Goal: Obtain resource: Download file/media

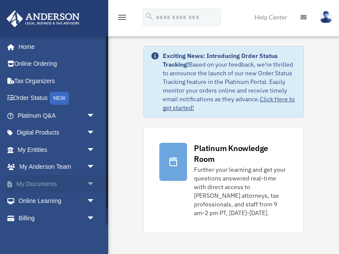
click at [91, 181] on span "arrow_drop_down" at bounding box center [95, 184] width 17 height 18
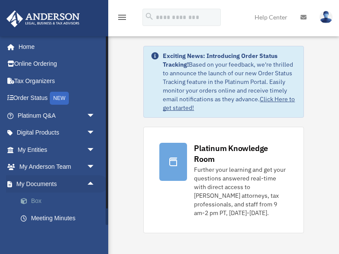
click at [26, 198] on span at bounding box center [29, 201] width 6 height 6
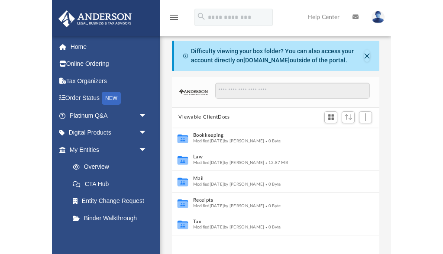
scroll to position [197, 207]
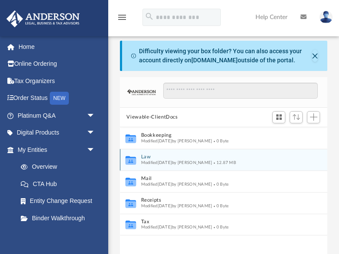
click at [135, 161] on icon "grid" at bounding box center [130, 161] width 10 height 6
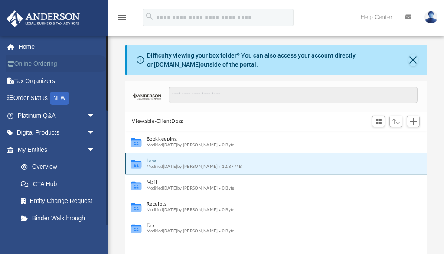
scroll to position [197, 301]
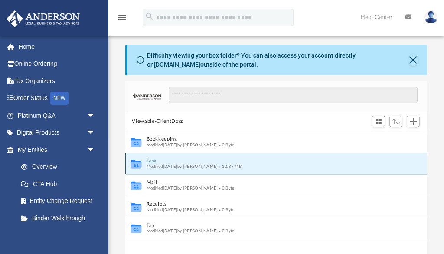
click at [152, 161] on button "Law" at bounding box center [270, 162] width 248 height 6
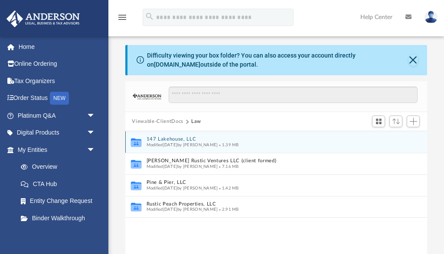
click at [163, 141] on button "147 Lakehouse, LLC" at bounding box center [270, 140] width 248 height 6
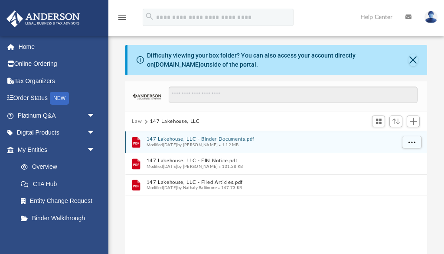
click at [183, 139] on button "147 Lakehouse, LLC - Binder Documents.pdf" at bounding box center [270, 140] width 248 height 6
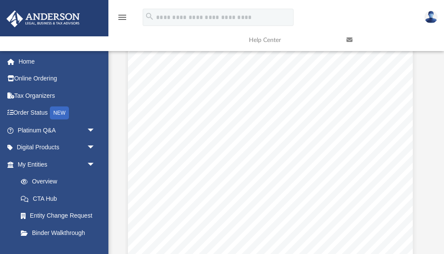
scroll to position [2383, 6]
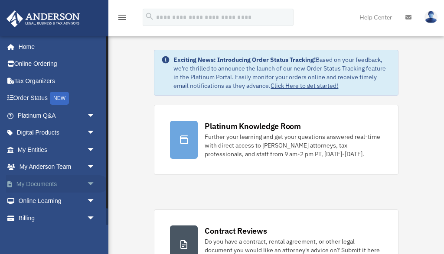
click at [90, 181] on span "arrow_drop_down" at bounding box center [95, 184] width 17 height 18
click at [34, 196] on link "Box" at bounding box center [60, 201] width 96 height 17
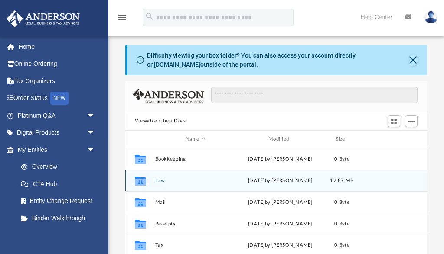
scroll to position [197, 301]
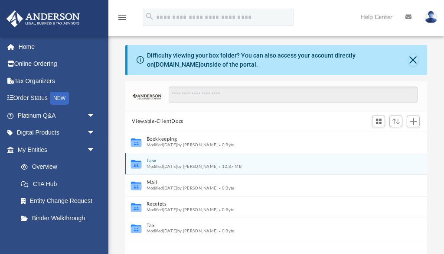
click at [151, 159] on button "Law" at bounding box center [270, 162] width 248 height 6
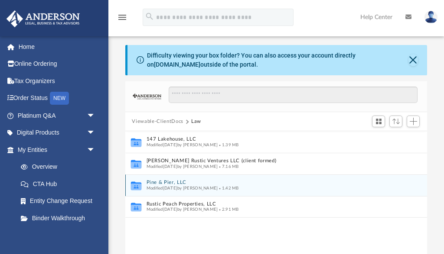
click at [156, 181] on button "Pine & Pier, LLC" at bounding box center [270, 183] width 248 height 6
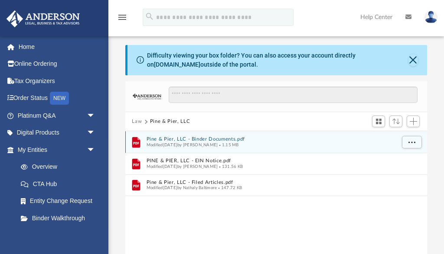
click at [160, 138] on button "Pine & Pier, LLC - Binder Documents.pdf" at bounding box center [270, 140] width 248 height 6
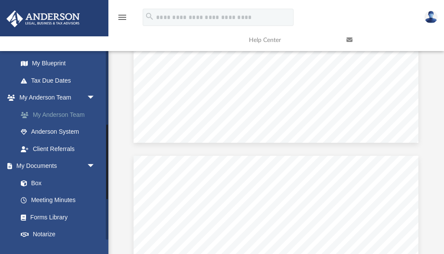
scroll to position [187, 0]
click at [31, 178] on link "Box" at bounding box center [60, 182] width 96 height 17
click at [36, 178] on link "Box" at bounding box center [60, 182] width 96 height 17
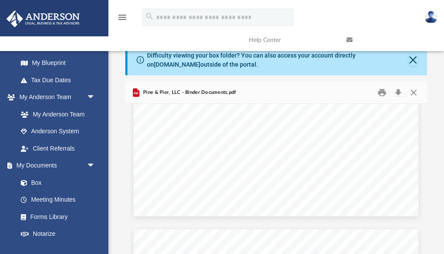
scroll to position [0, 0]
click at [411, 59] on button "Close" at bounding box center [413, 60] width 10 height 12
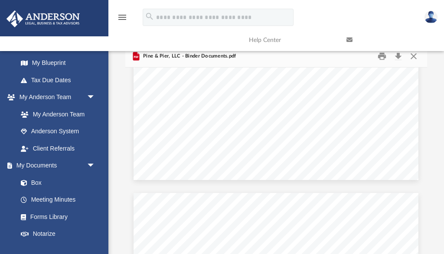
click at [414, 55] on link at bounding box center [388, 40] width 97 height 34
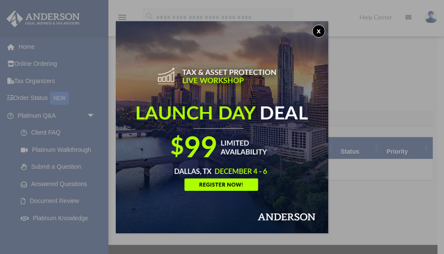
click at [317, 29] on button "x" at bounding box center [318, 31] width 13 height 13
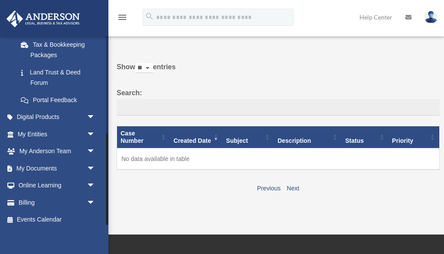
scroll to position [9, 0]
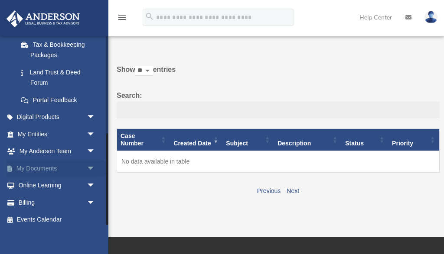
click at [88, 165] on span "arrow_drop_down" at bounding box center [95, 169] width 17 height 18
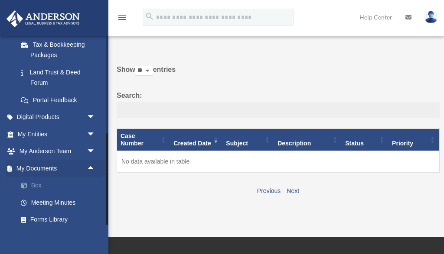
click at [35, 179] on link "Box" at bounding box center [60, 185] width 96 height 17
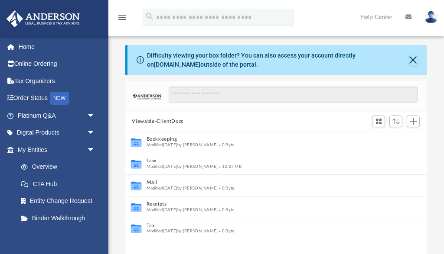
scroll to position [197, 301]
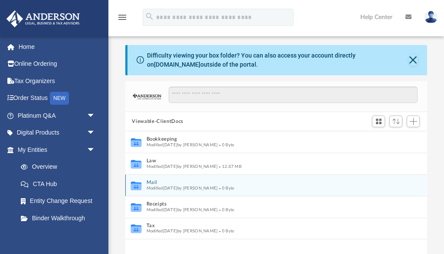
click at [153, 182] on button "Mail" at bounding box center [270, 183] width 248 height 6
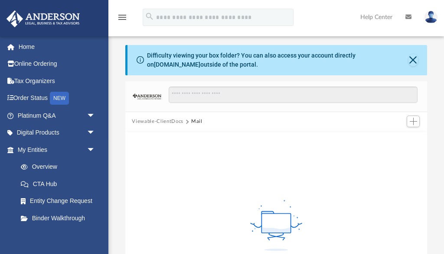
click at [152, 120] on button "Viewable-ClientDocs" at bounding box center [157, 122] width 51 height 8
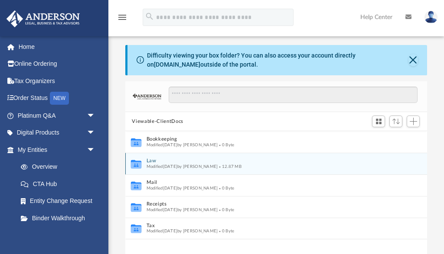
click at [154, 161] on button "Law" at bounding box center [270, 162] width 248 height 6
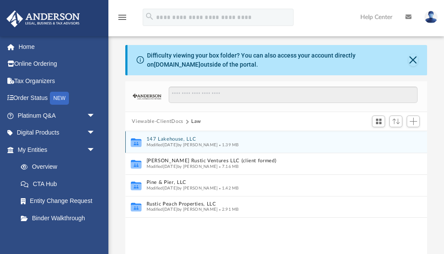
click at [160, 138] on button "147 Lakehouse, LLC" at bounding box center [270, 140] width 248 height 6
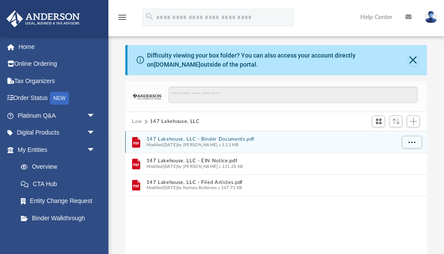
click at [160, 139] on button "147 Lakehouse, LLC - Binder Documents.pdf" at bounding box center [270, 140] width 248 height 6
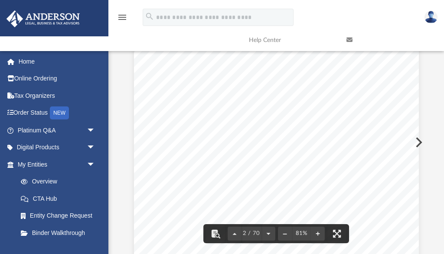
scroll to position [388, 0]
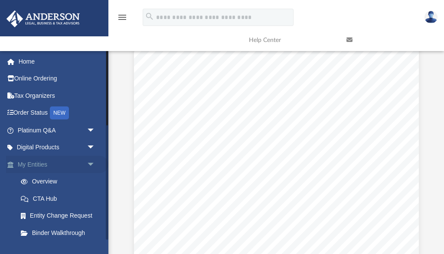
click at [87, 162] on span "arrow_drop_down" at bounding box center [95, 165] width 17 height 18
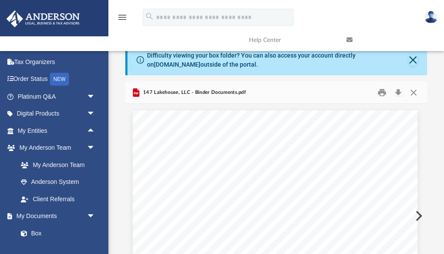
scroll to position [0, 0]
click at [413, 92] on button "Close" at bounding box center [413, 92] width 16 height 13
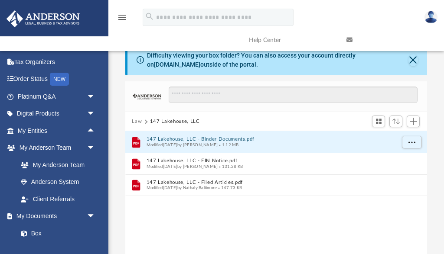
click at [138, 119] on button "Law" at bounding box center [137, 122] width 10 height 8
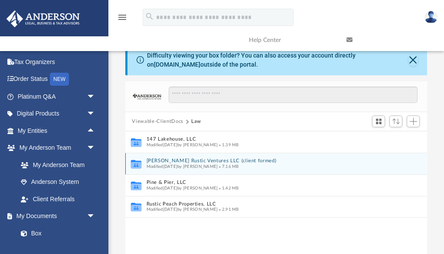
click at [171, 159] on button "[PERSON_NAME] Rustic Ventures LLC (client formed)" at bounding box center [270, 162] width 248 height 6
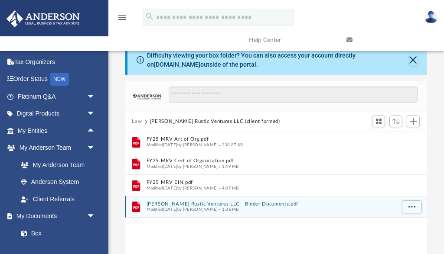
click at [223, 204] on button "[PERSON_NAME] Rustic Ventures LLC - Binder Documents.pdf" at bounding box center [270, 204] width 248 height 6
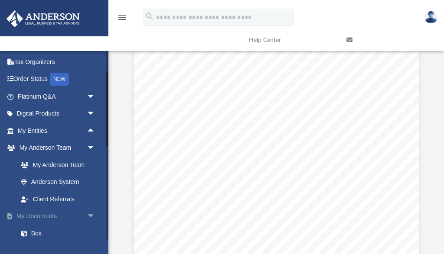
click at [51, 213] on link "My Documents arrow_drop_down" at bounding box center [57, 216] width 102 height 17
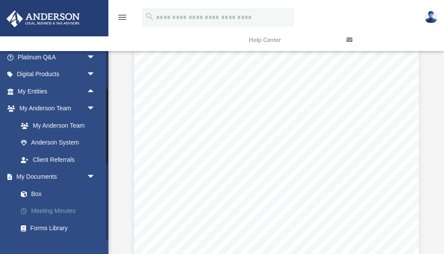
scroll to position [75, 0]
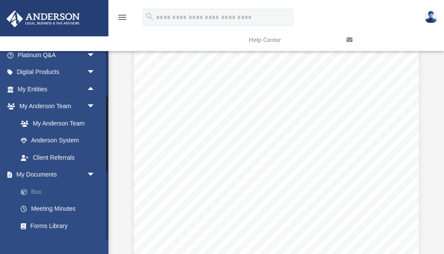
click at [34, 187] on link "Box" at bounding box center [60, 191] width 96 height 17
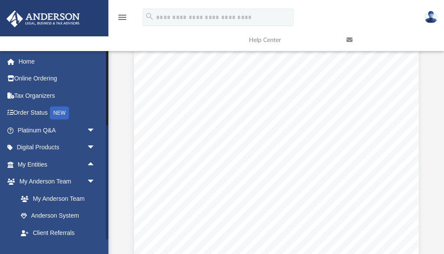
scroll to position [0, 0]
click at [432, 16] on img at bounding box center [430, 17] width 13 height 13
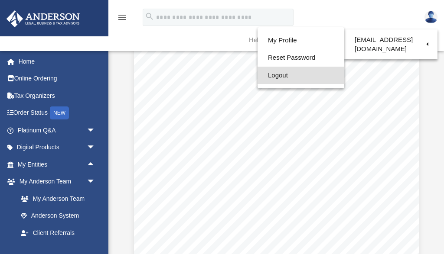
click at [302, 78] on link "Logout" at bounding box center [300, 76] width 87 height 18
